Goal: Information Seeking & Learning: Learn about a topic

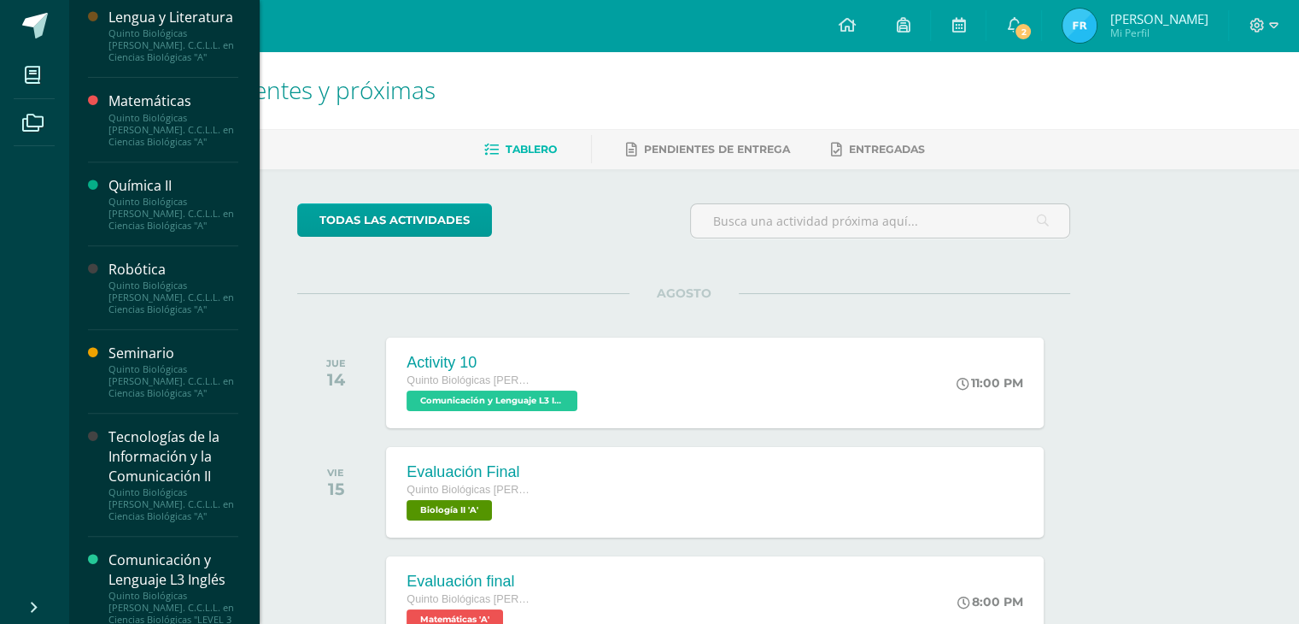
scroll to position [724, 0]
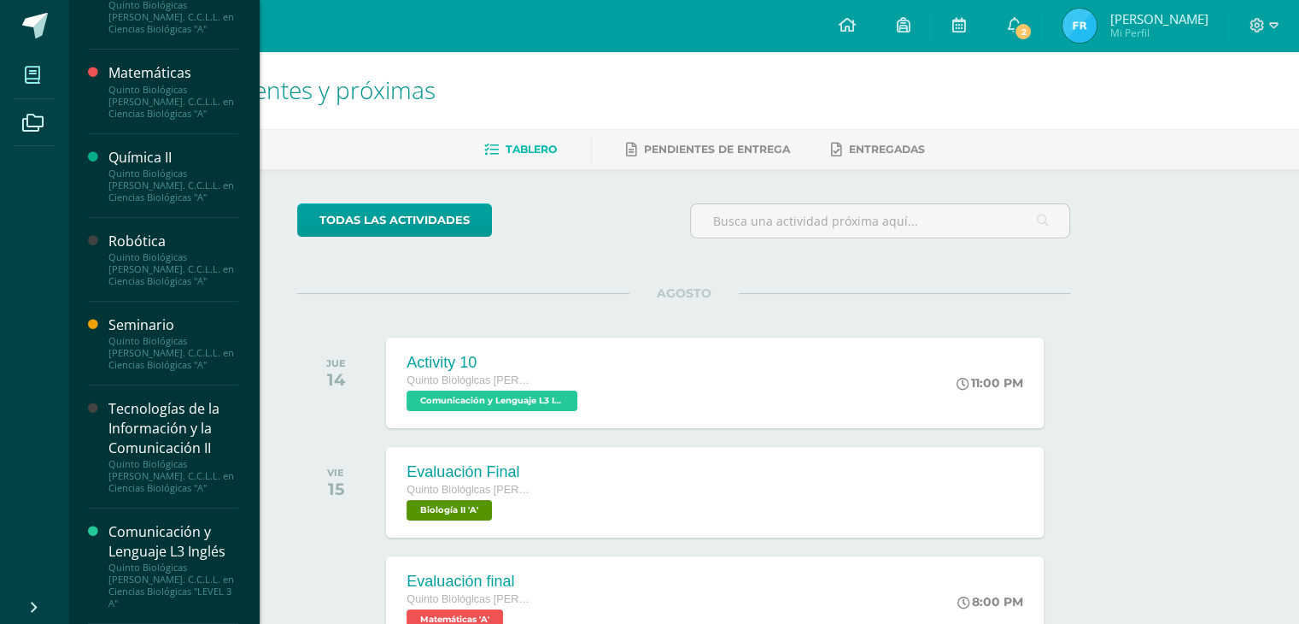
click at [24, 74] on span at bounding box center [33, 75] width 38 height 38
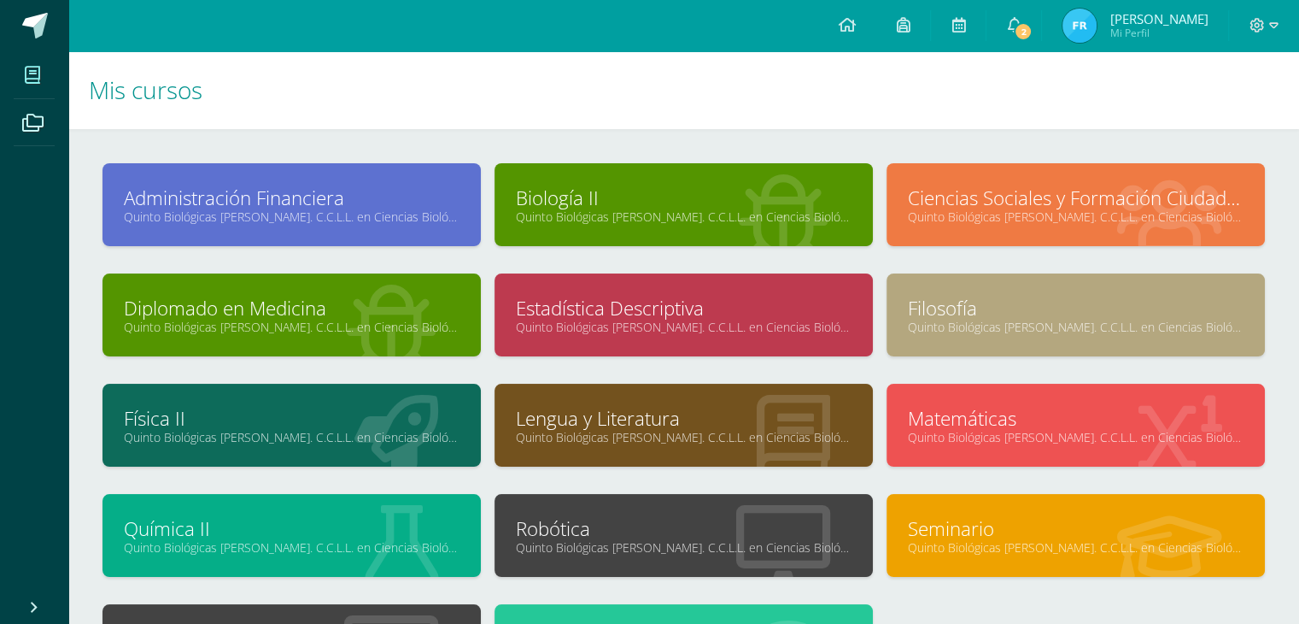
click at [1048, 213] on link "Quinto Biológicas Bach. C.C.L.L. en Ciencias Biológicas "A"" at bounding box center [1076, 216] width 336 height 16
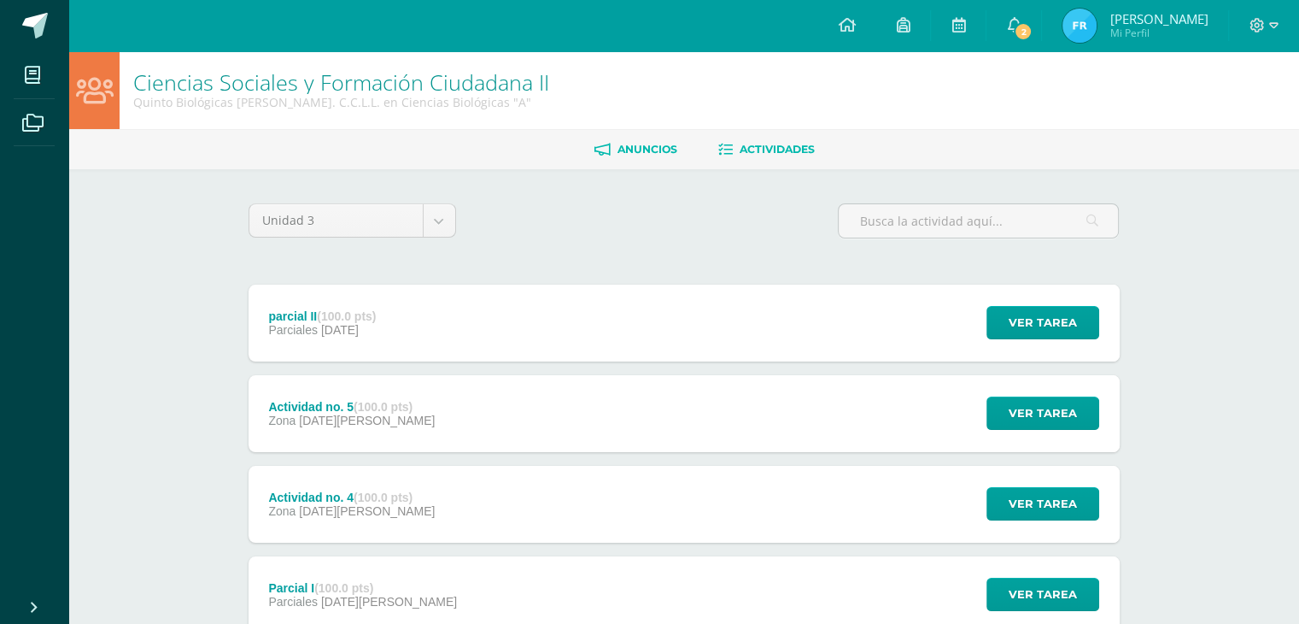
click at [642, 148] on span "Anuncios" at bounding box center [648, 149] width 60 height 13
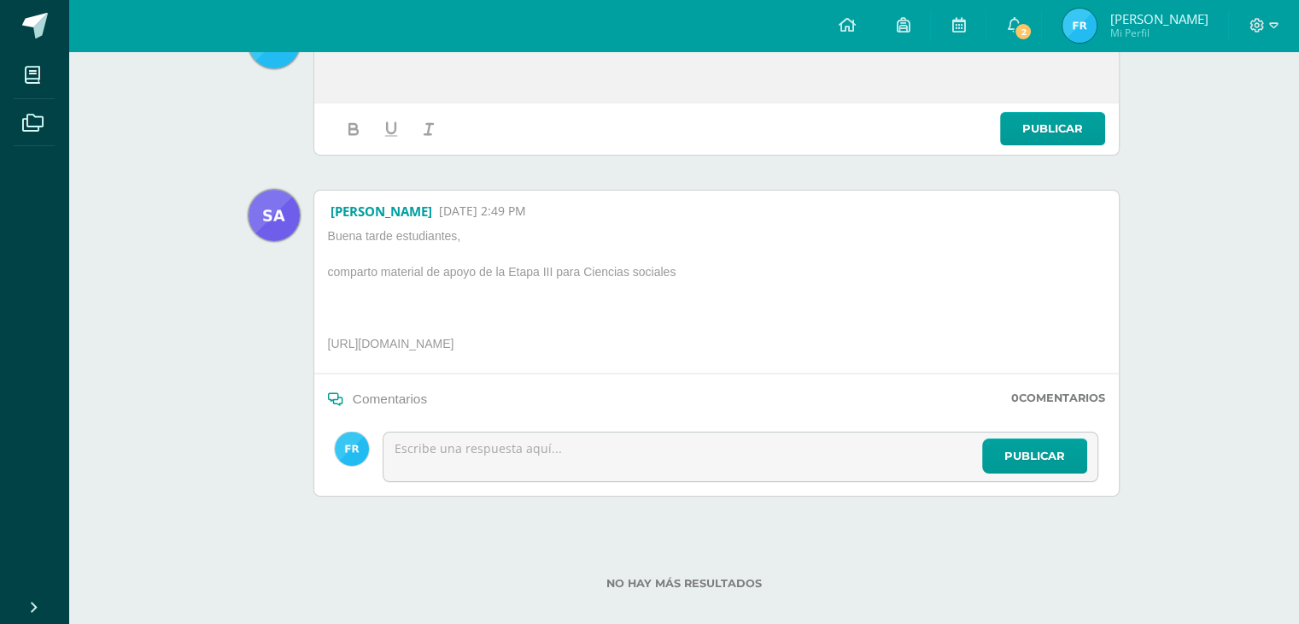
scroll to position [267, 0]
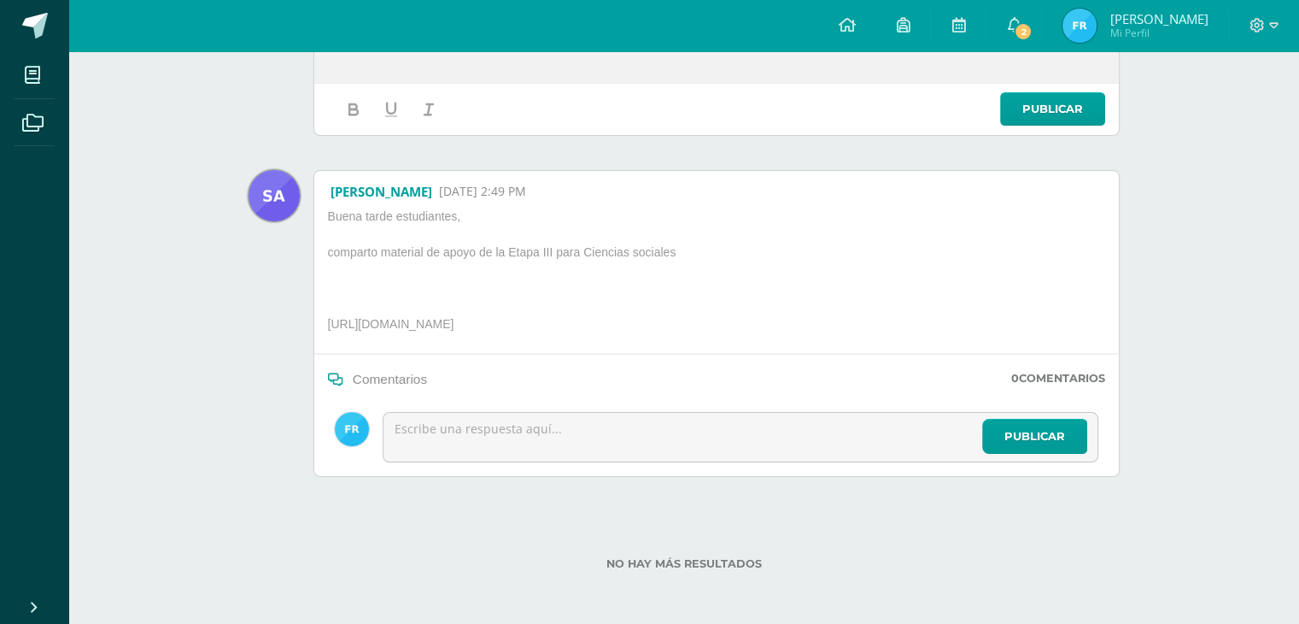
click at [560, 327] on p "https://docs.google.com/presentation/d/1JXA9_Sglpee-kAMy4zYNr7O_-fLDvJXWu1h8tIm…" at bounding box center [517, 327] width 393 height 22
